Goal: Check status: Check status

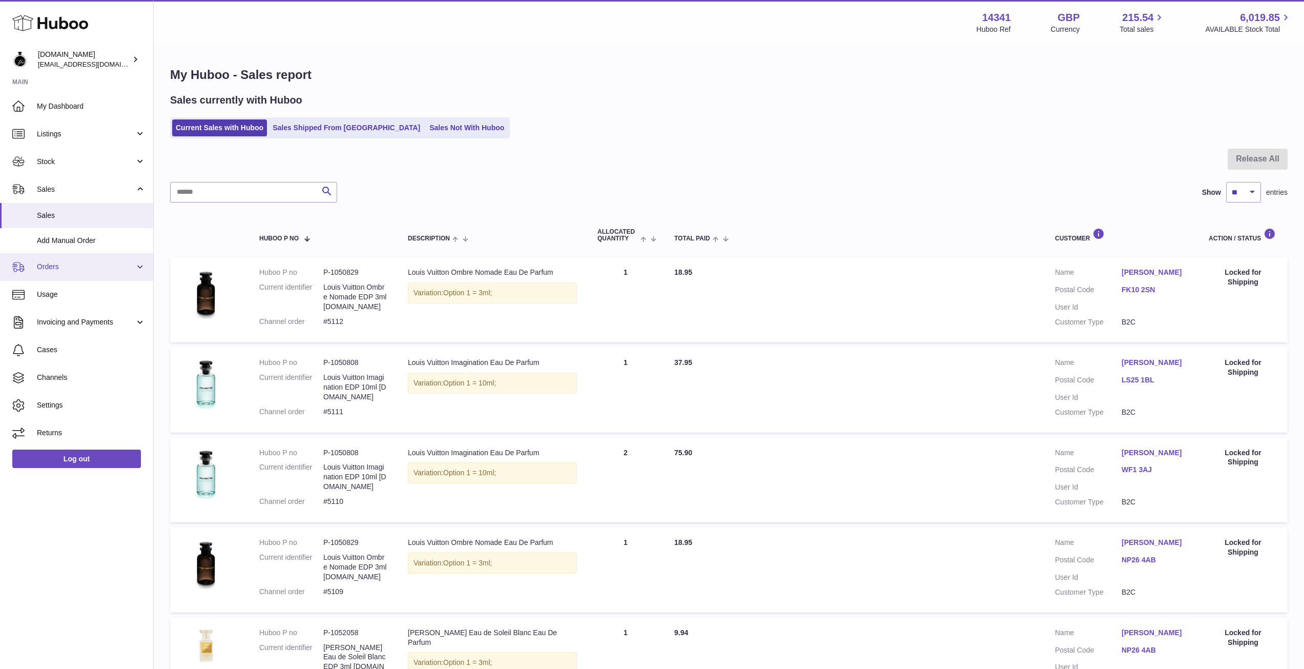
click at [82, 267] on span "Orders" at bounding box center [86, 267] width 98 height 10
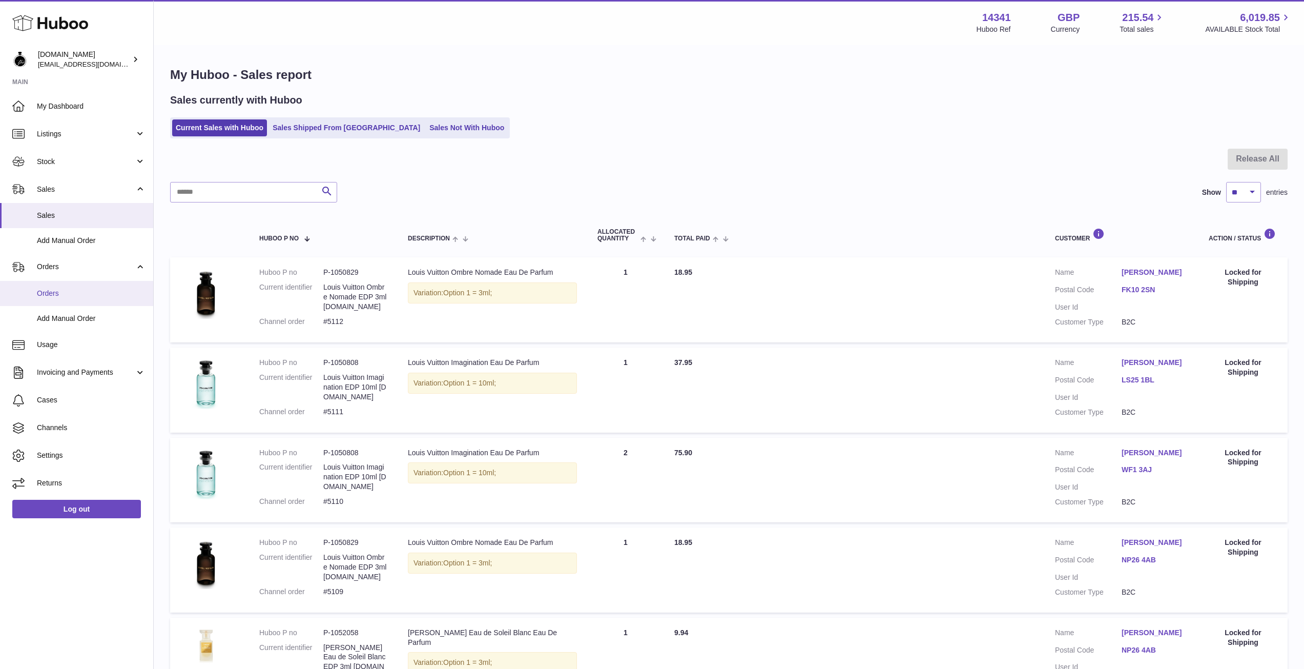
click at [59, 296] on span "Orders" at bounding box center [91, 293] width 109 height 10
click at [57, 23] on use at bounding box center [50, 23] width 76 height 16
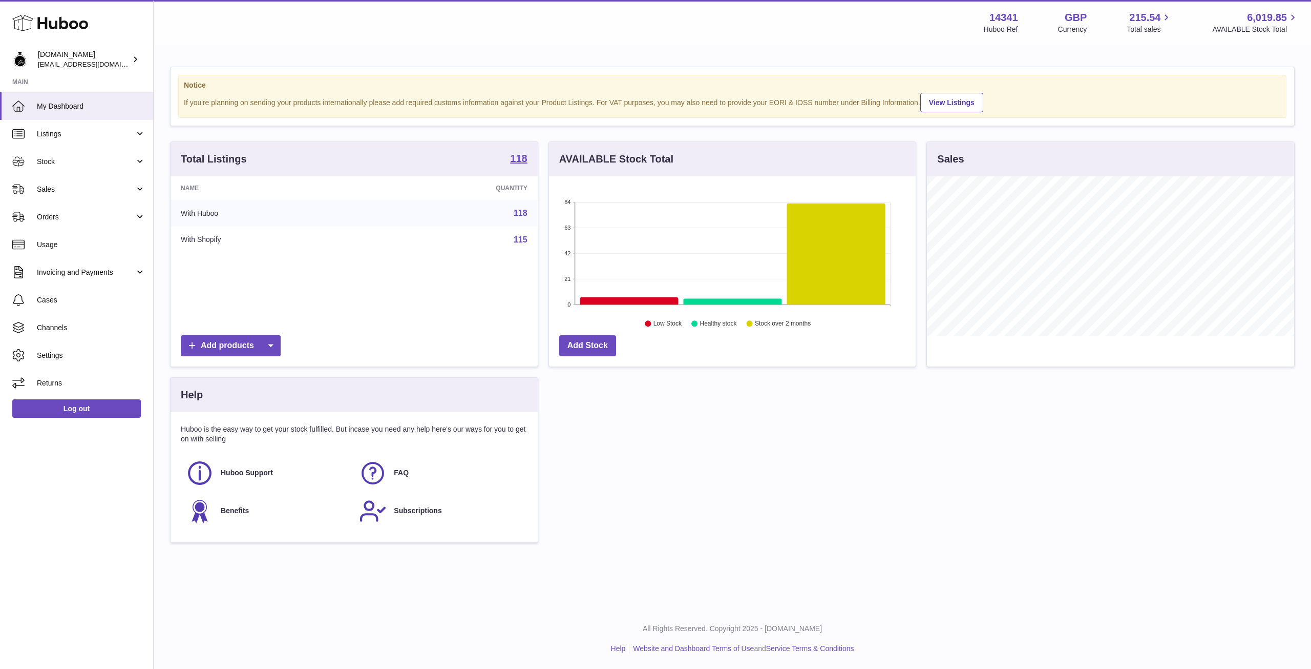
scroll to position [160, 367]
click at [96, 214] on span "Orders" at bounding box center [86, 217] width 98 height 10
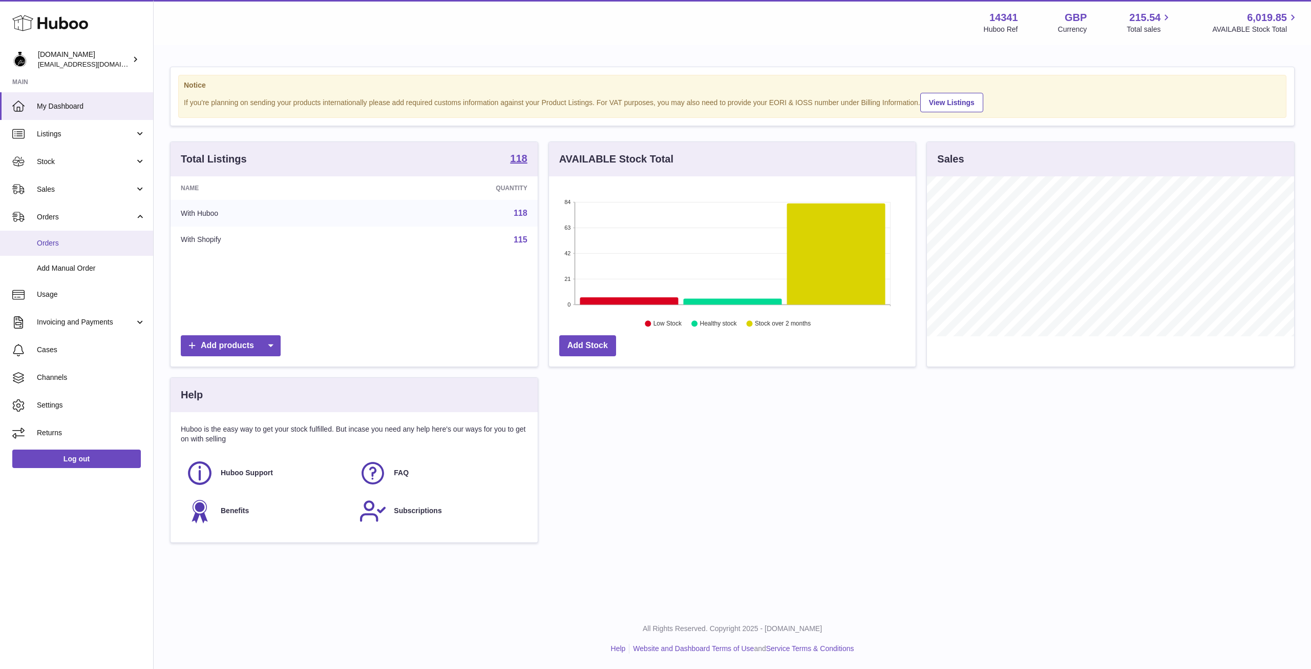
click at [77, 243] on span "Orders" at bounding box center [91, 243] width 109 height 10
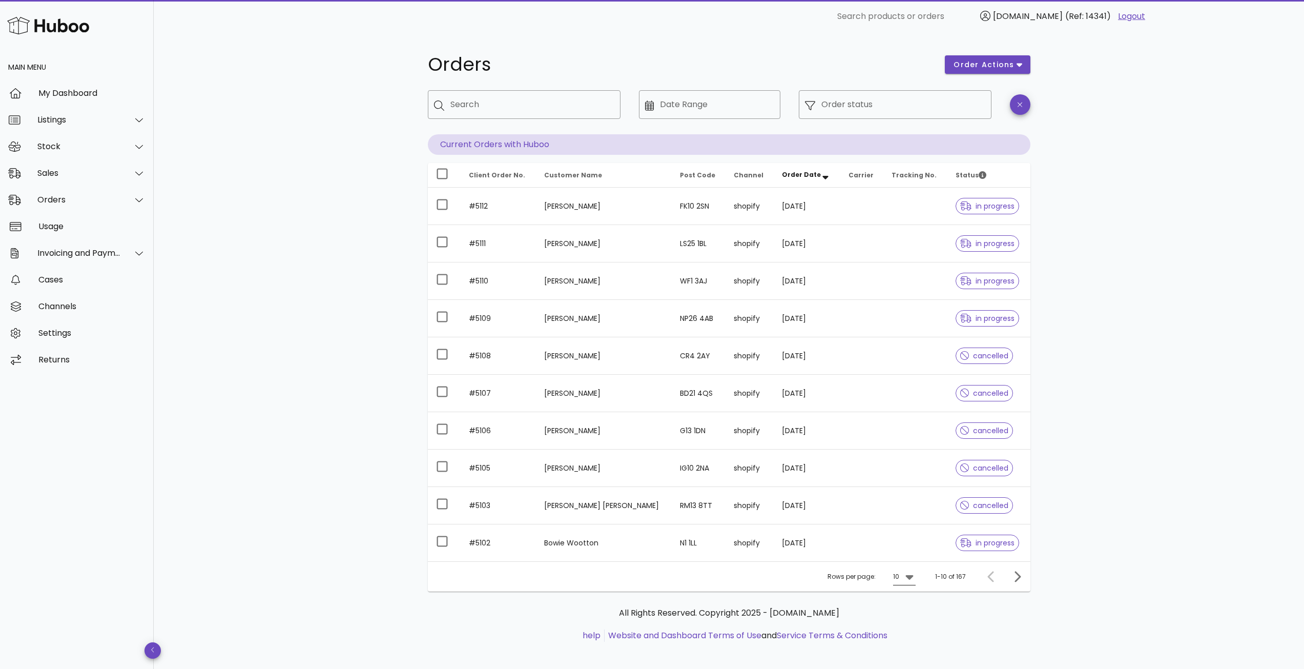
click at [915, 577] on icon at bounding box center [909, 576] width 12 height 12
click at [909, 638] on div "50" at bounding box center [907, 634] width 10 height 10
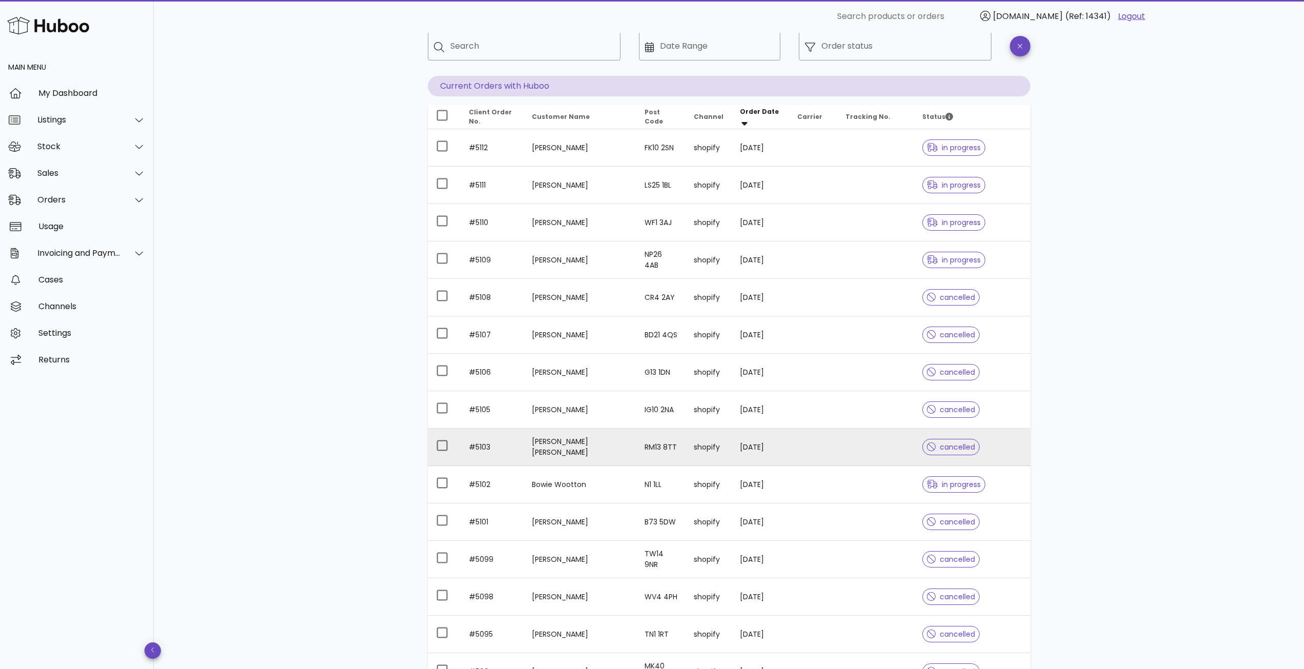
scroll to position [51, 0]
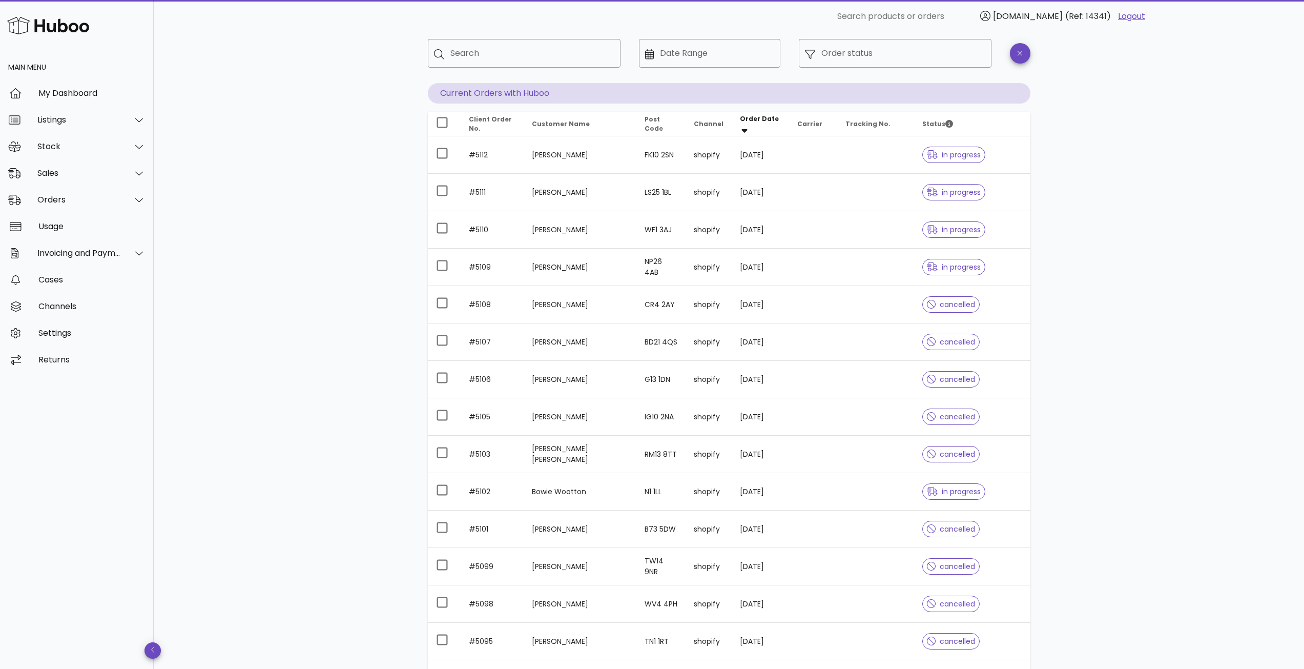
click at [719, 498] on td "shopify" at bounding box center [708, 491] width 46 height 37
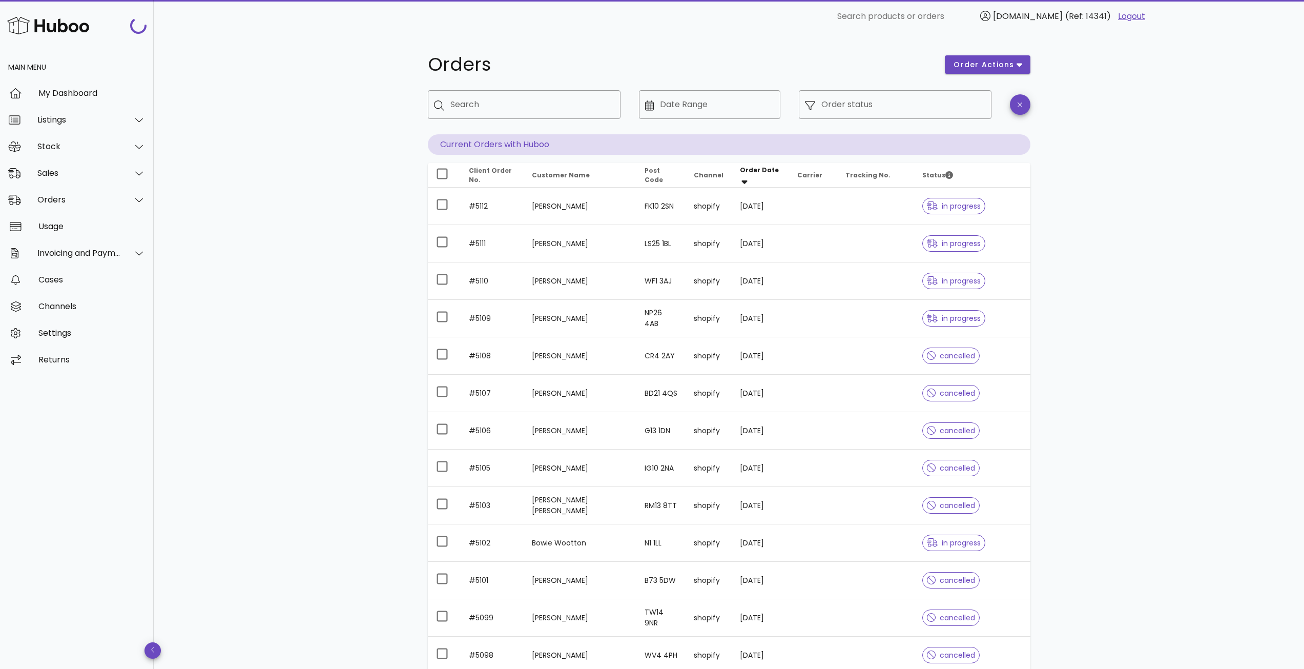
scroll to position [51, 0]
